Goal: Transaction & Acquisition: Purchase product/service

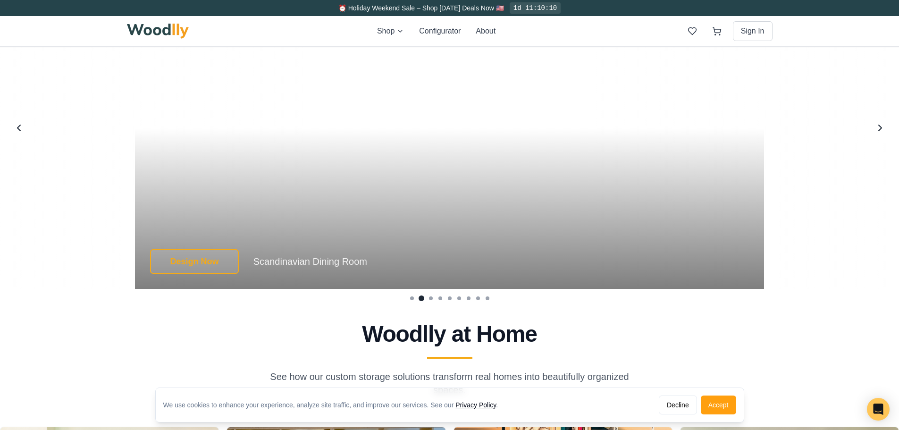
scroll to position [1887, 0]
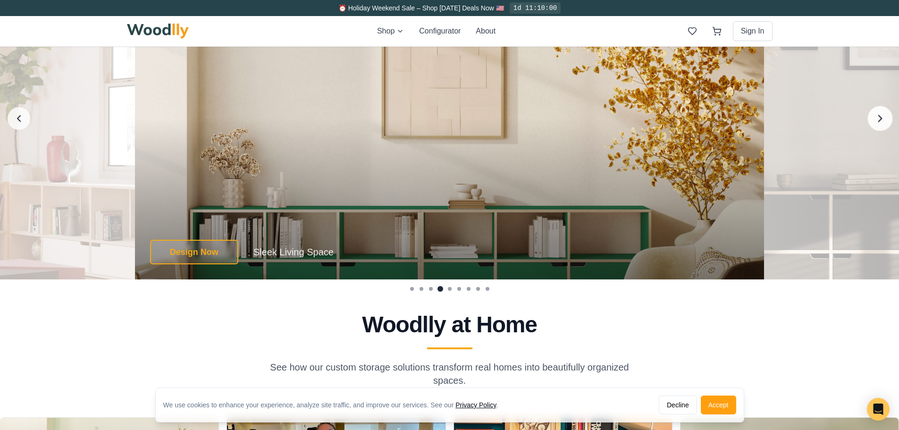
click at [885, 120] on icon "Next image" at bounding box center [880, 118] width 12 height 12
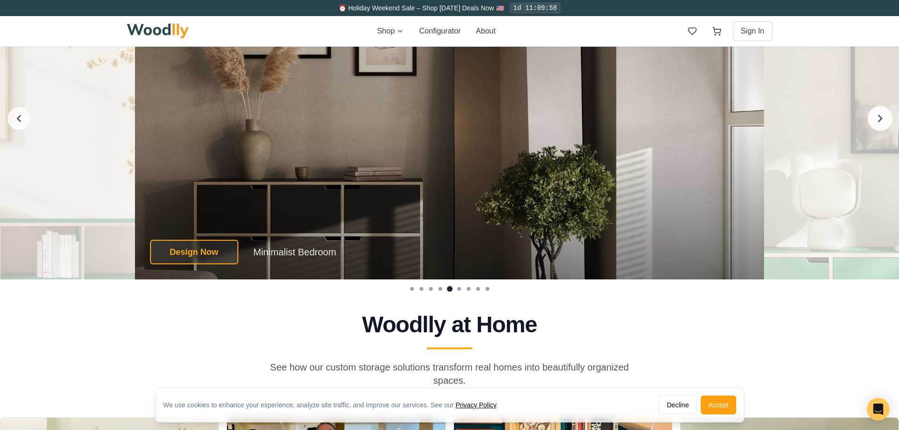
click at [885, 120] on icon "Next image" at bounding box center [880, 118] width 12 height 12
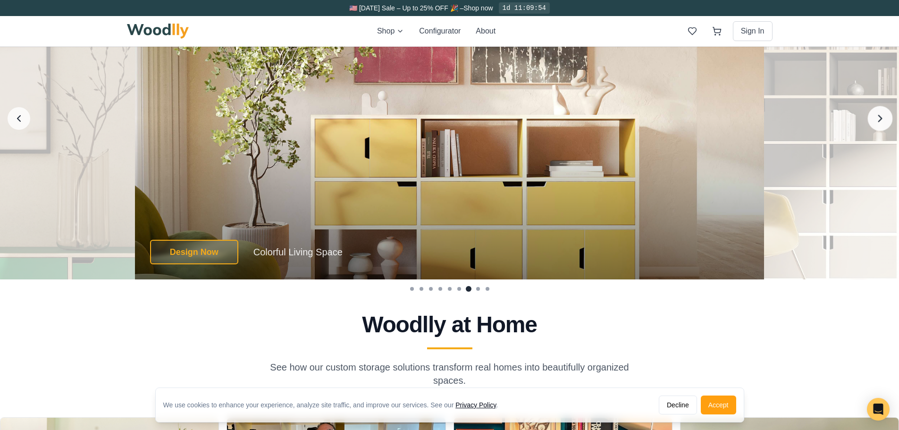
click at [885, 120] on icon "Next image" at bounding box center [880, 118] width 12 height 12
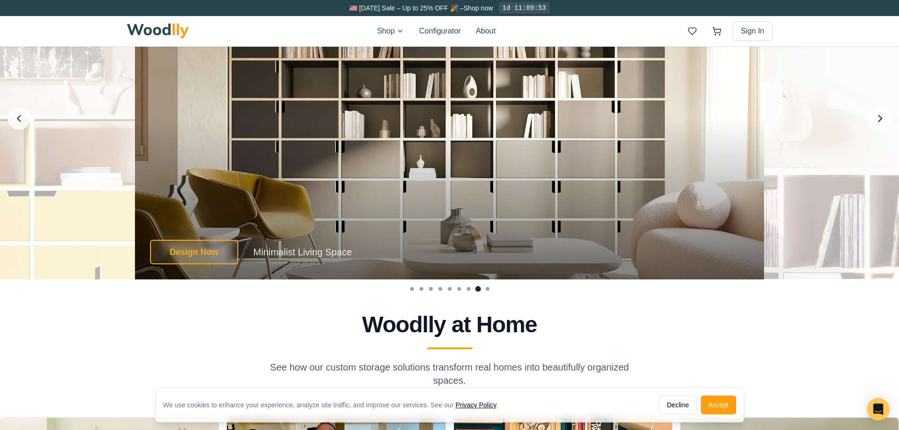
click at [885, 120] on icon "Next image" at bounding box center [880, 118] width 12 height 12
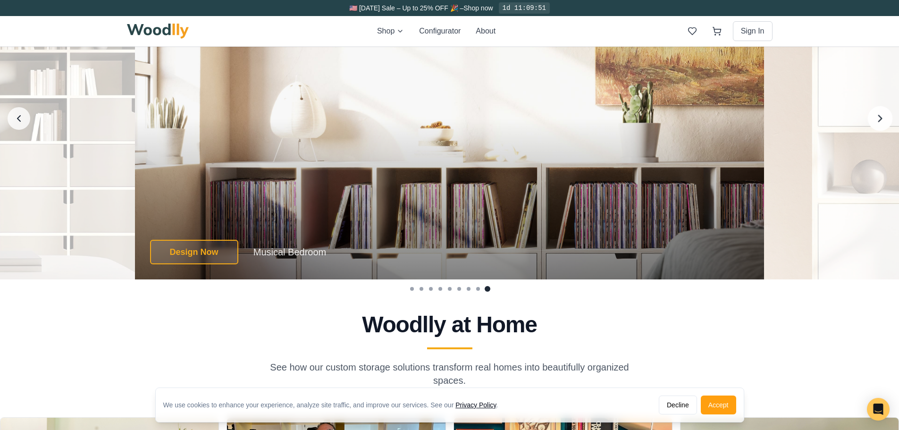
click at [885, 120] on icon "Next image" at bounding box center [880, 118] width 12 height 12
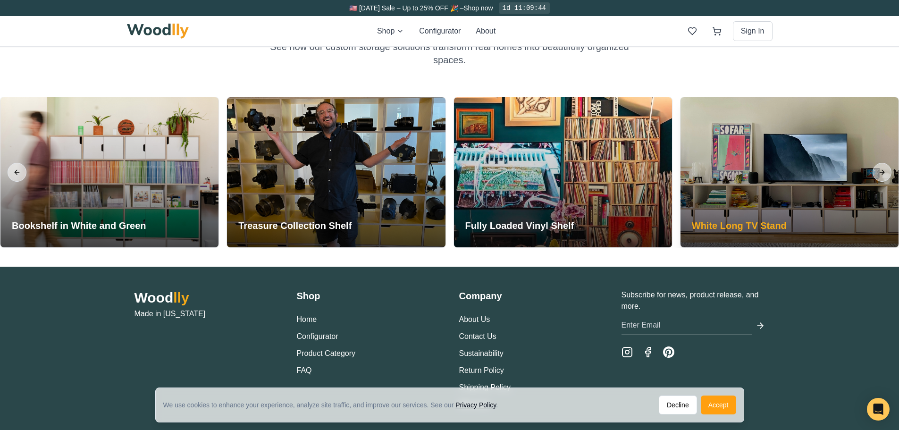
scroll to position [2250, 0]
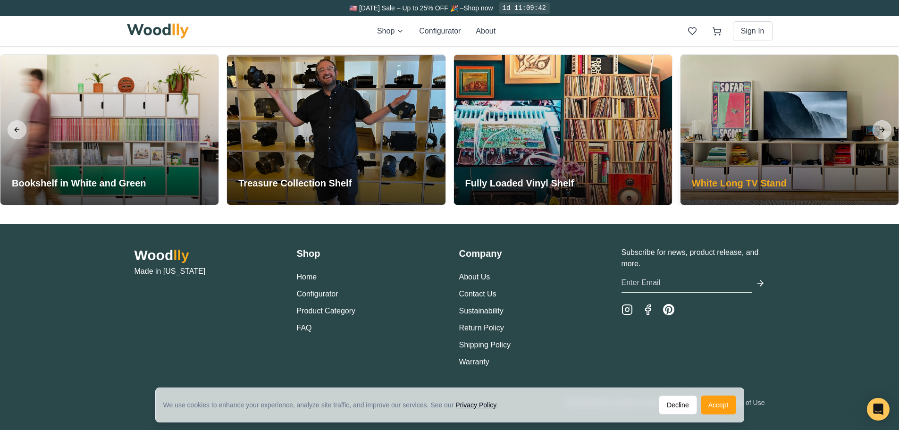
click at [768, 155] on div at bounding box center [789, 130] width 218 height 150
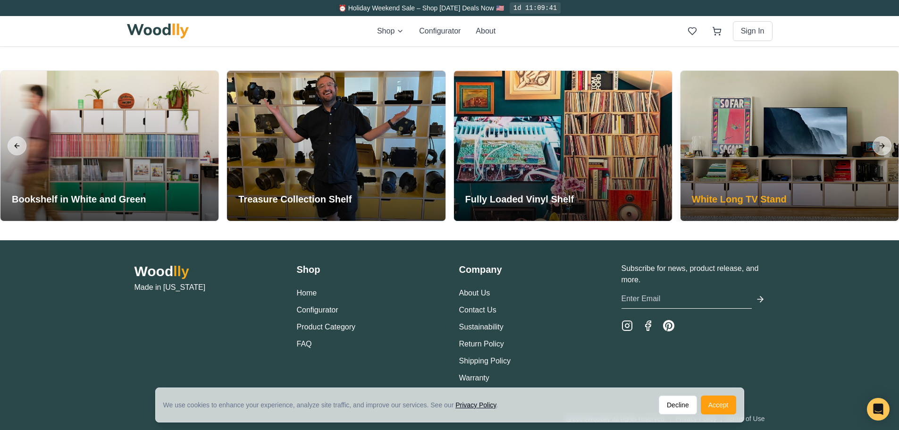
click at [759, 175] on div at bounding box center [789, 146] width 218 height 150
click at [764, 201] on h3 "White Long TV Stand" at bounding box center [739, 198] width 95 height 13
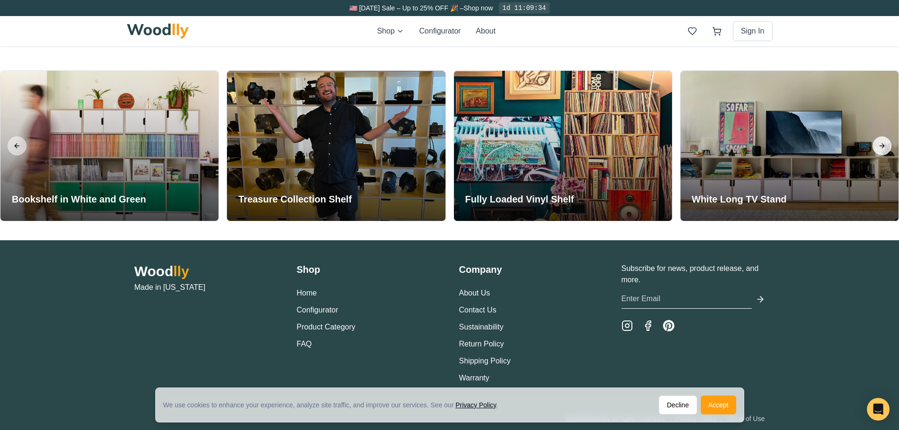
click at [884, 141] on button "Next slide" at bounding box center [881, 145] width 19 height 19
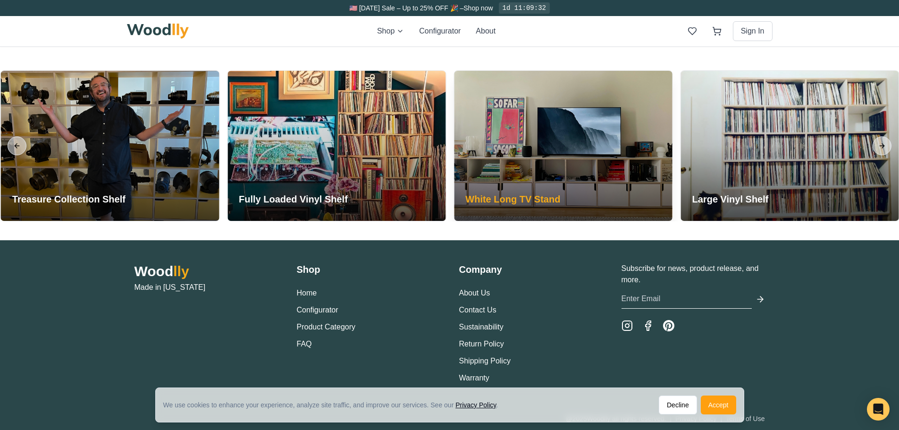
click at [591, 159] on div at bounding box center [563, 146] width 218 height 150
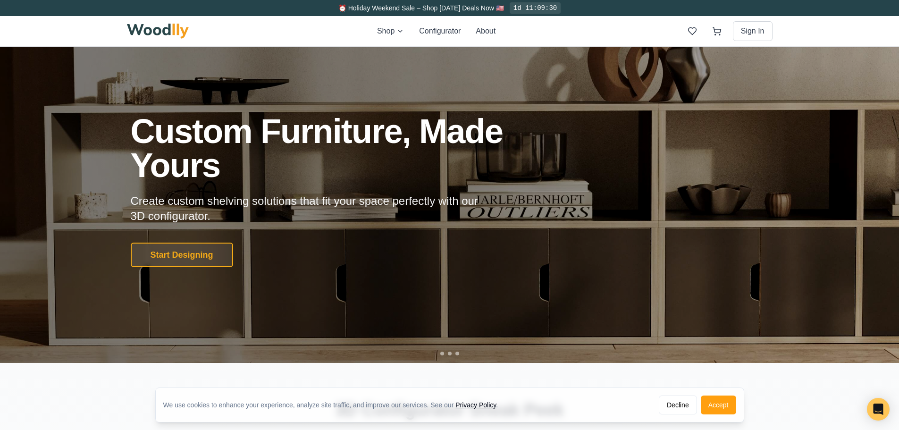
scroll to position [0, 0]
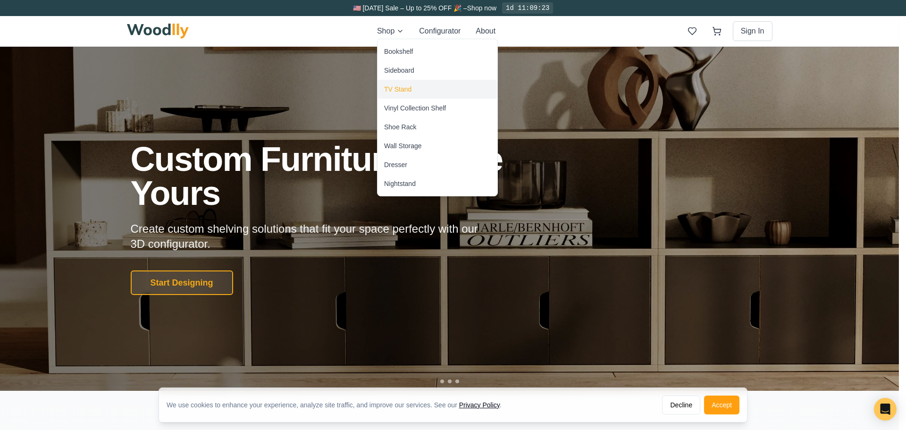
click at [427, 90] on div "TV Stand" at bounding box center [437, 89] width 120 height 19
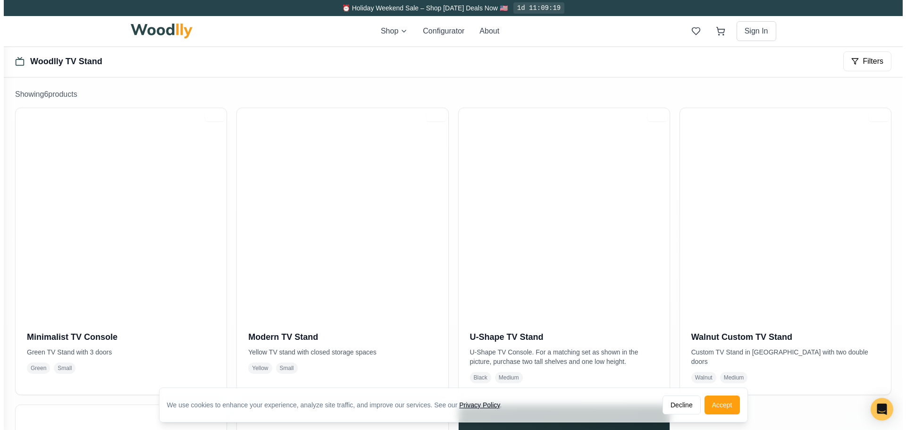
scroll to position [142, 0]
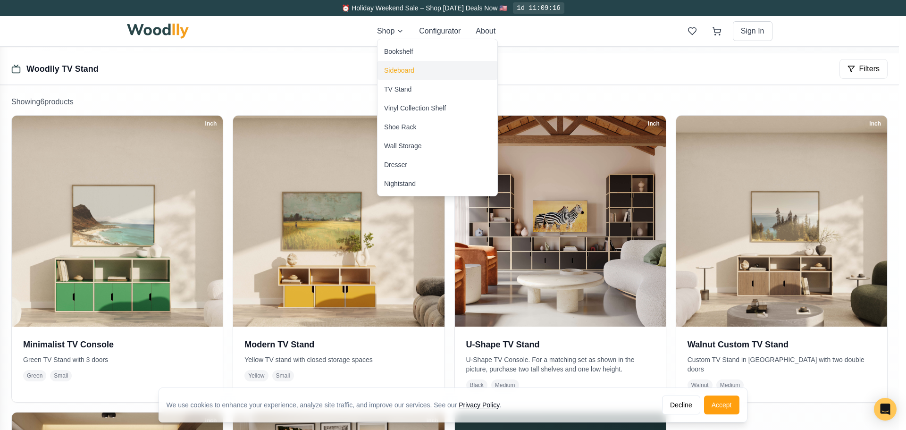
click at [425, 71] on div "Sideboard" at bounding box center [437, 70] width 120 height 19
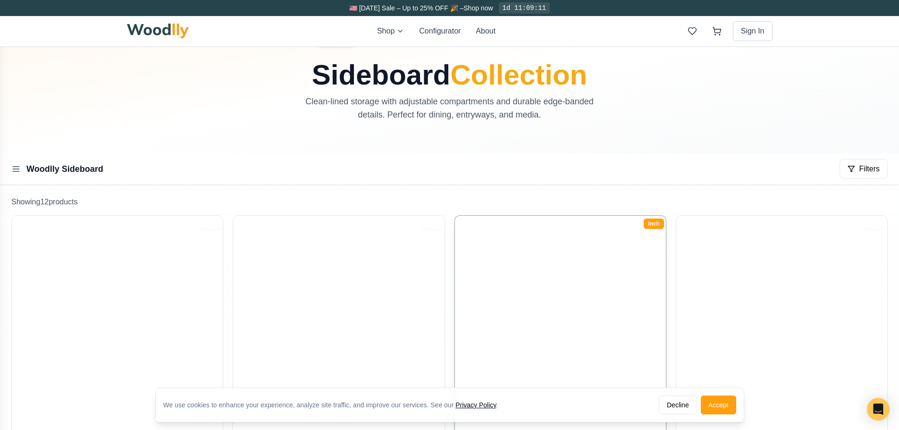
scroll to position [189, 0]
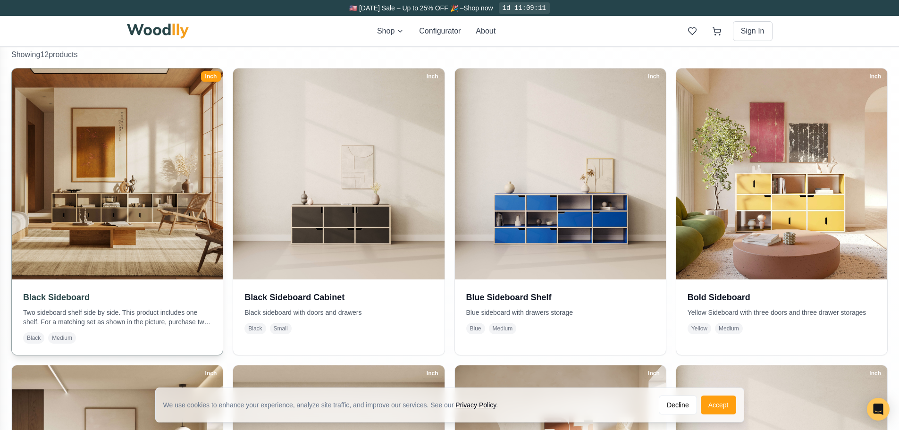
click at [113, 185] on img at bounding box center [118, 174] width 222 height 222
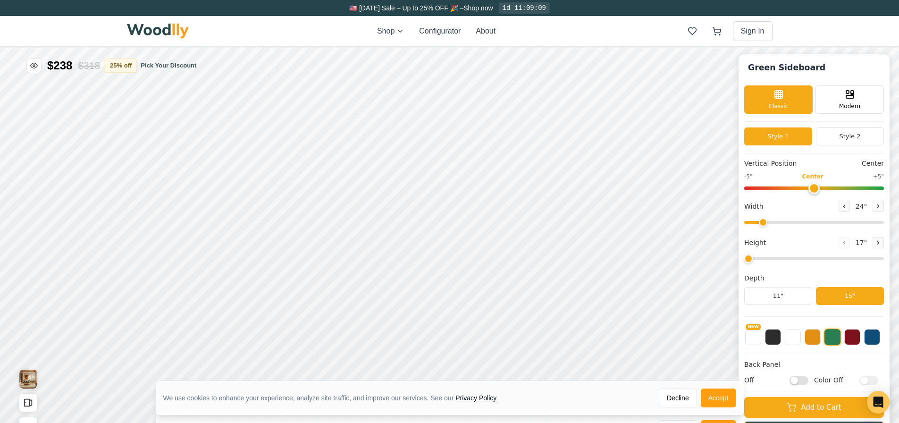
type input "56"
type input "2"
click at [27, 380] on img "View Gallery" at bounding box center [28, 378] width 18 height 19
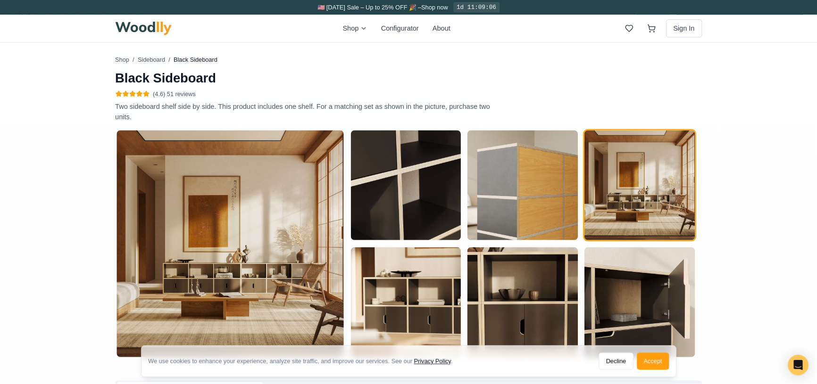
scroll to position [410, 0]
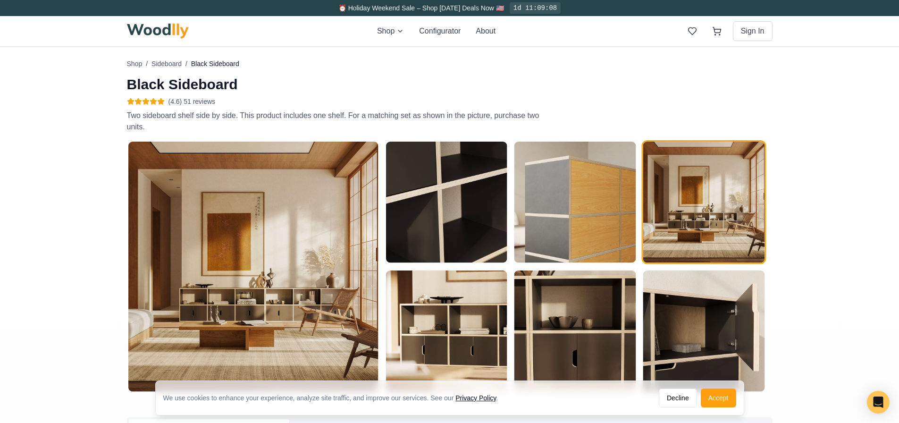
click at [257, 279] on img "button" at bounding box center [253, 267] width 250 height 250
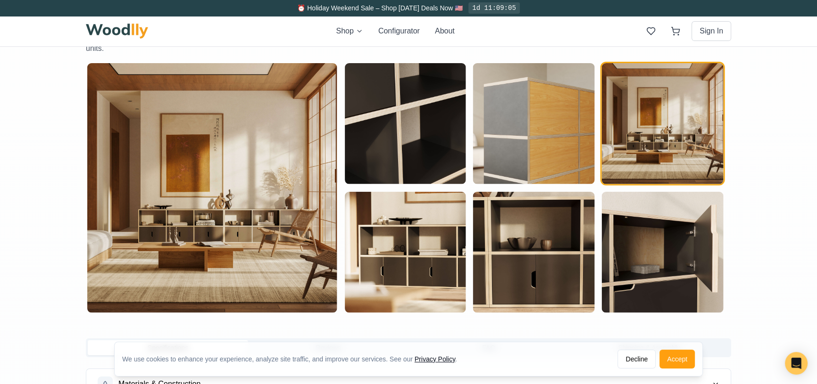
scroll to position [496, 0]
